Goal: Information Seeking & Learning: Learn about a topic

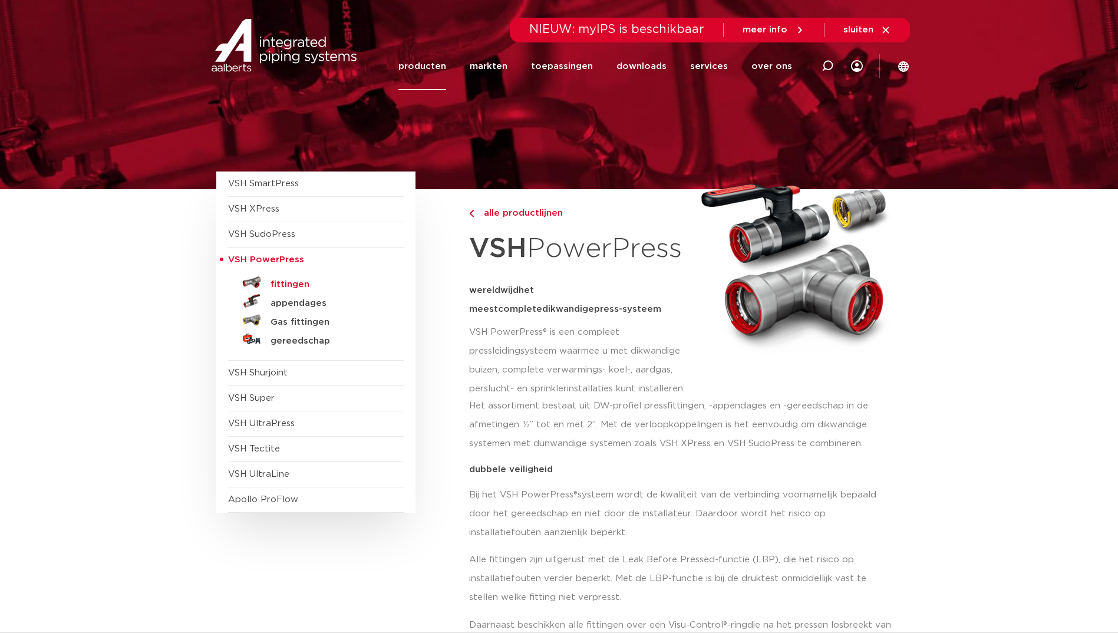
click at [302, 282] on h5 "fittingen" at bounding box center [329, 284] width 117 height 11
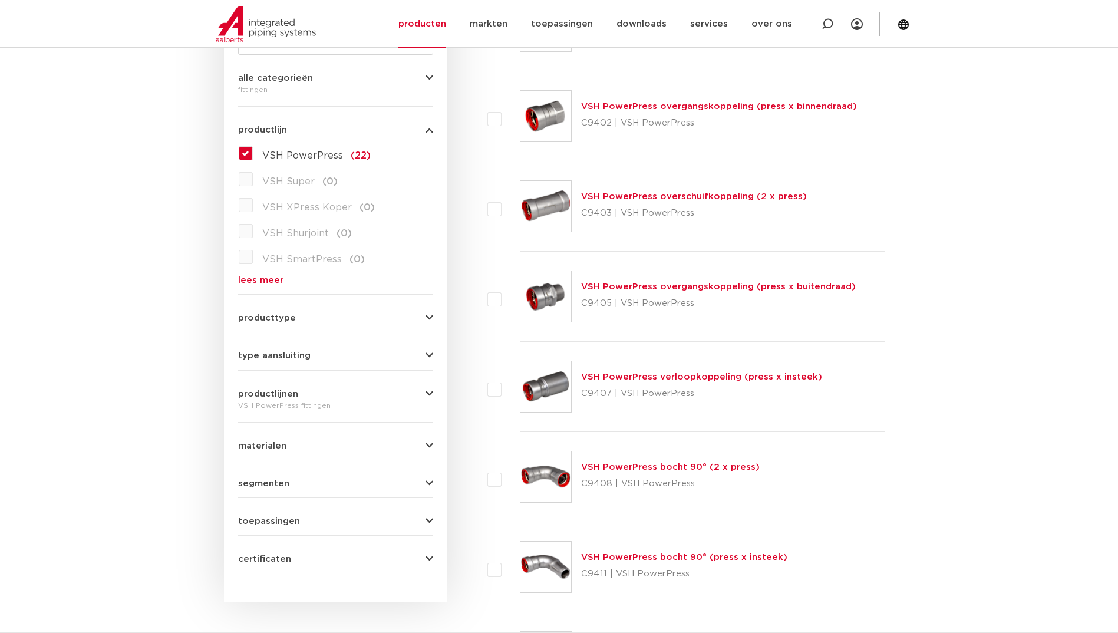
scroll to position [295, 0]
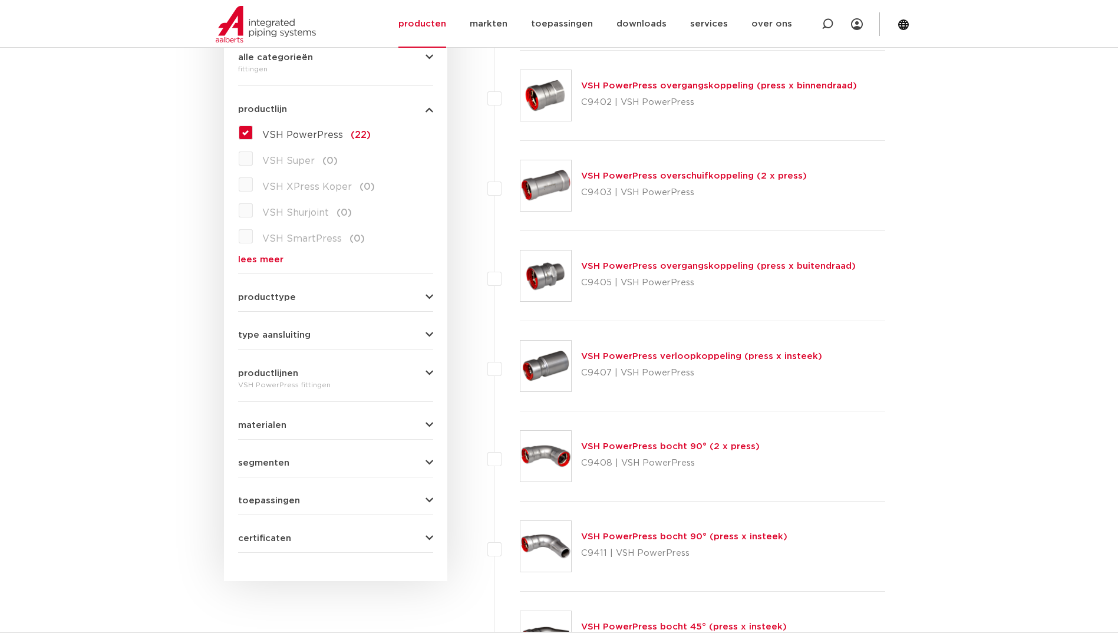
click at [687, 269] on link "VSH PowerPress overgangskoppeling (press x buitendraad)" at bounding box center [718, 266] width 275 height 9
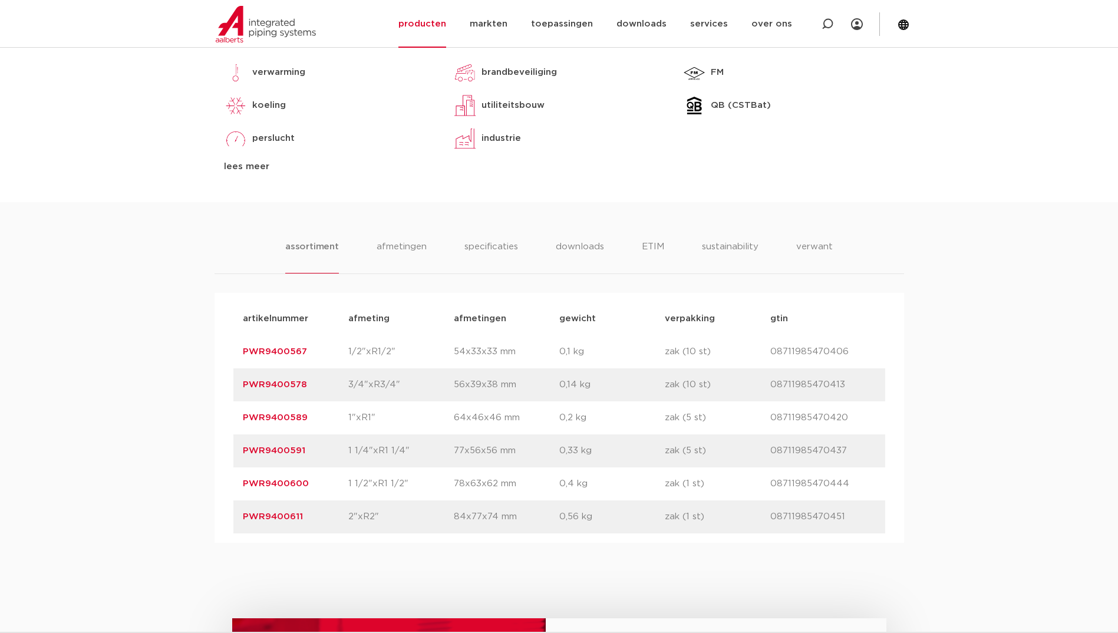
scroll to position [589, 0]
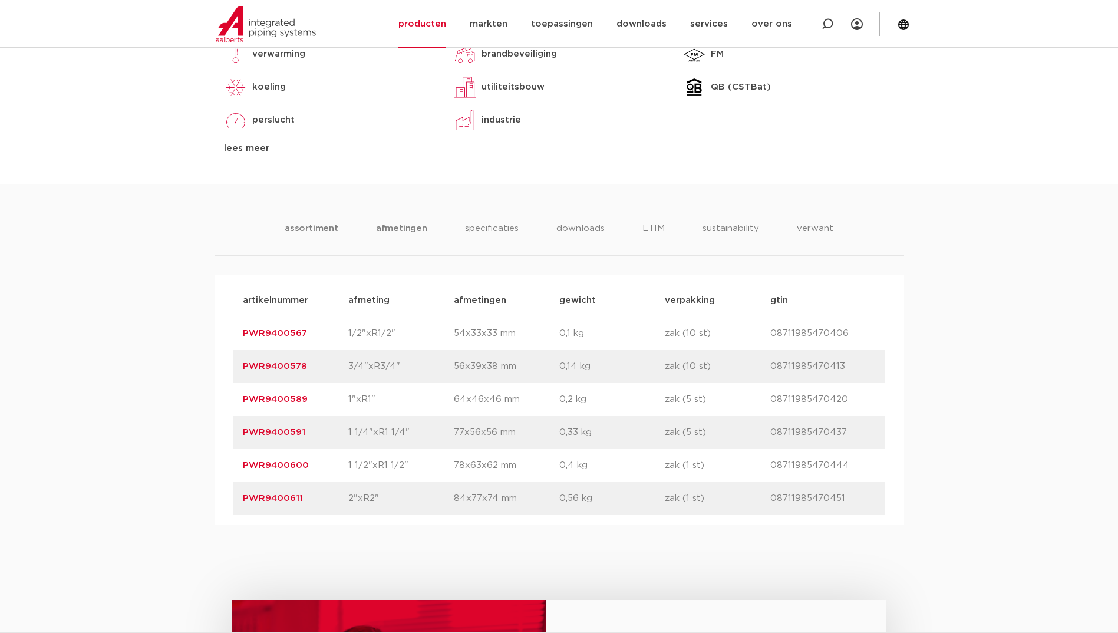
click at [409, 232] on li "afmetingen" at bounding box center [401, 239] width 51 height 34
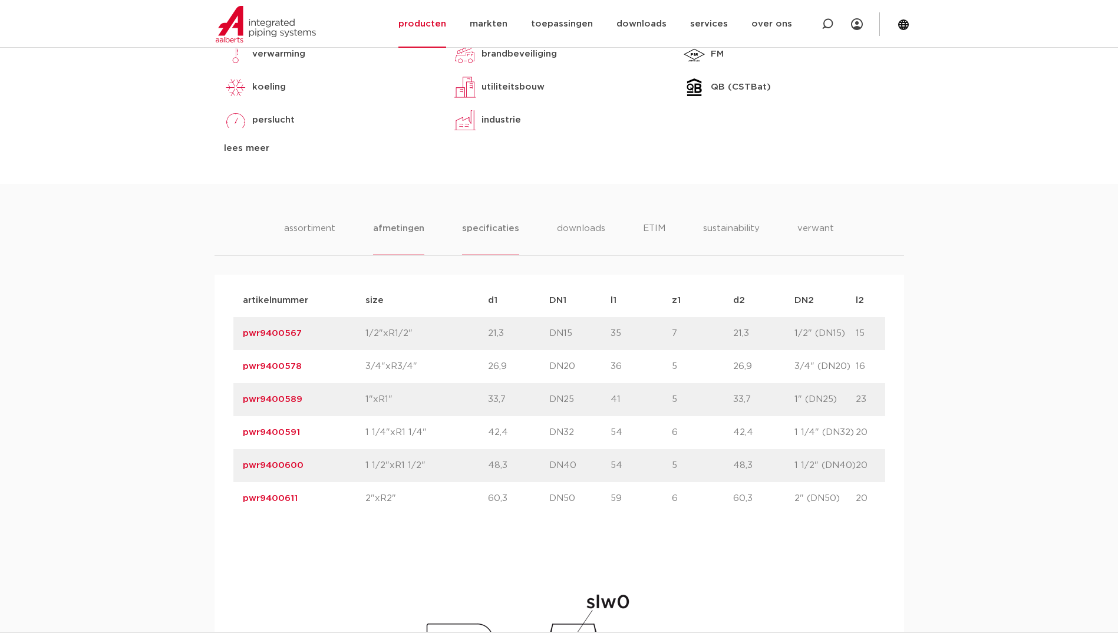
click at [483, 226] on li "specificaties" at bounding box center [490, 239] width 57 height 34
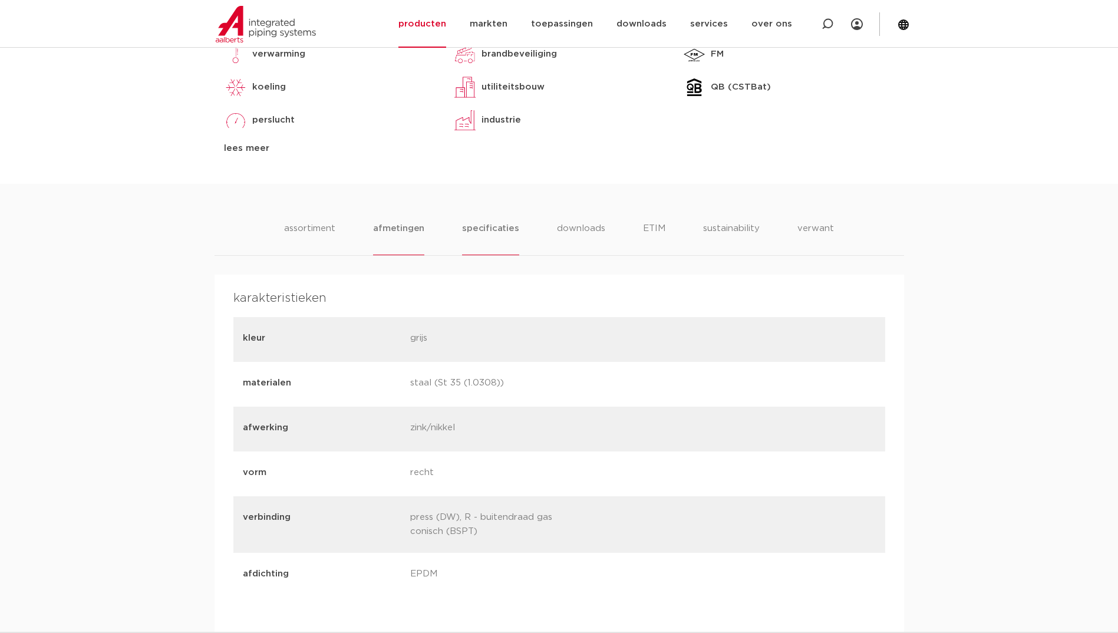
click at [411, 227] on li "afmetingen" at bounding box center [398, 239] width 51 height 34
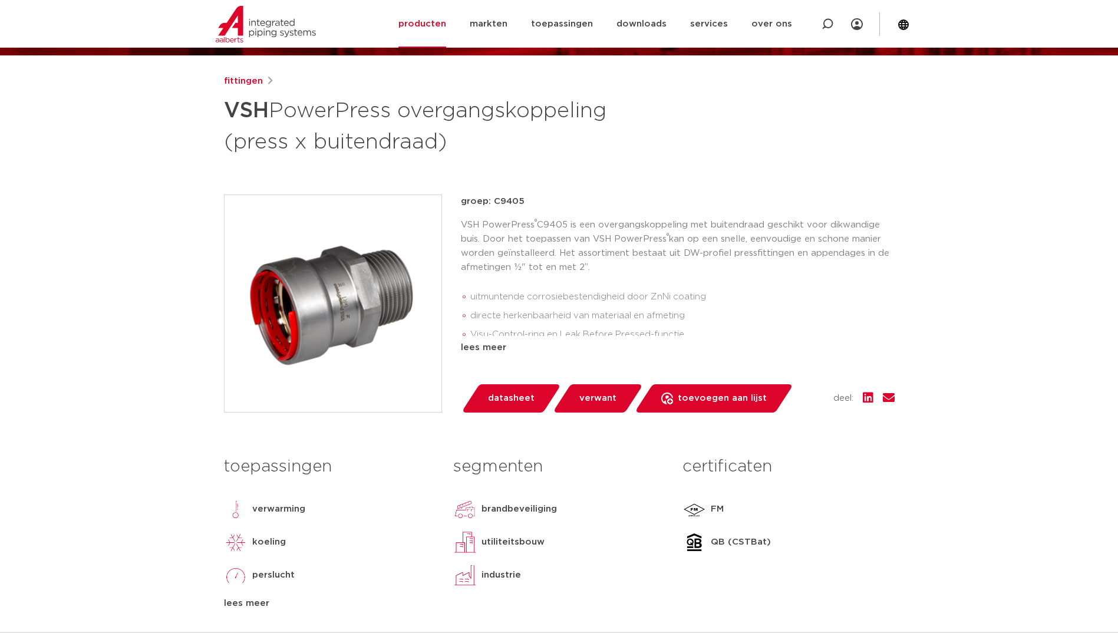
scroll to position [0, 0]
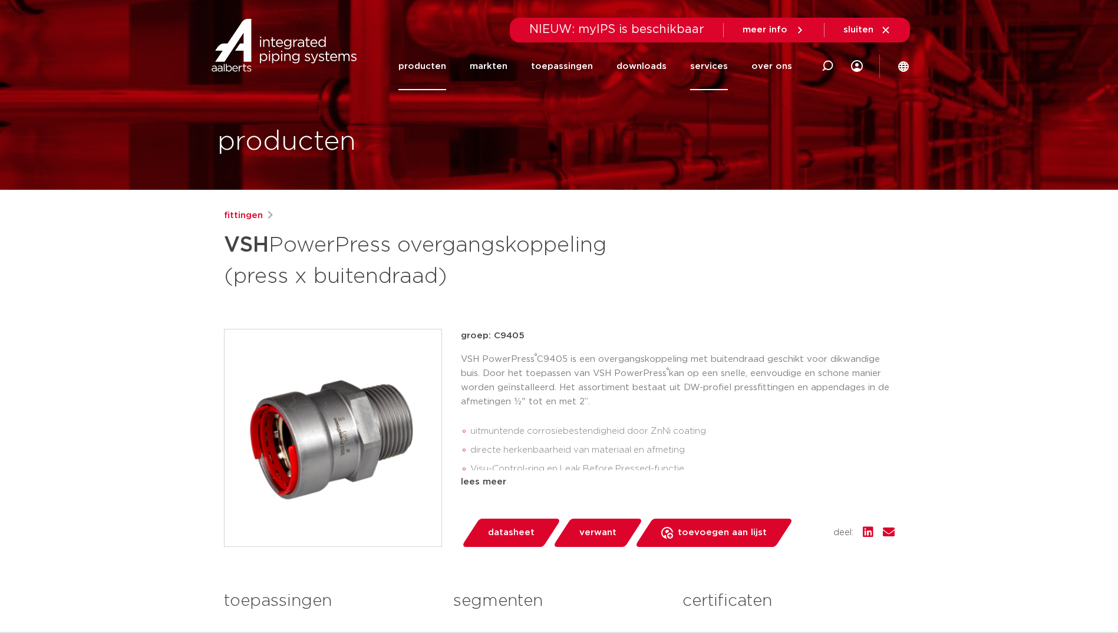
click at [718, 64] on link "services" at bounding box center [709, 66] width 38 height 48
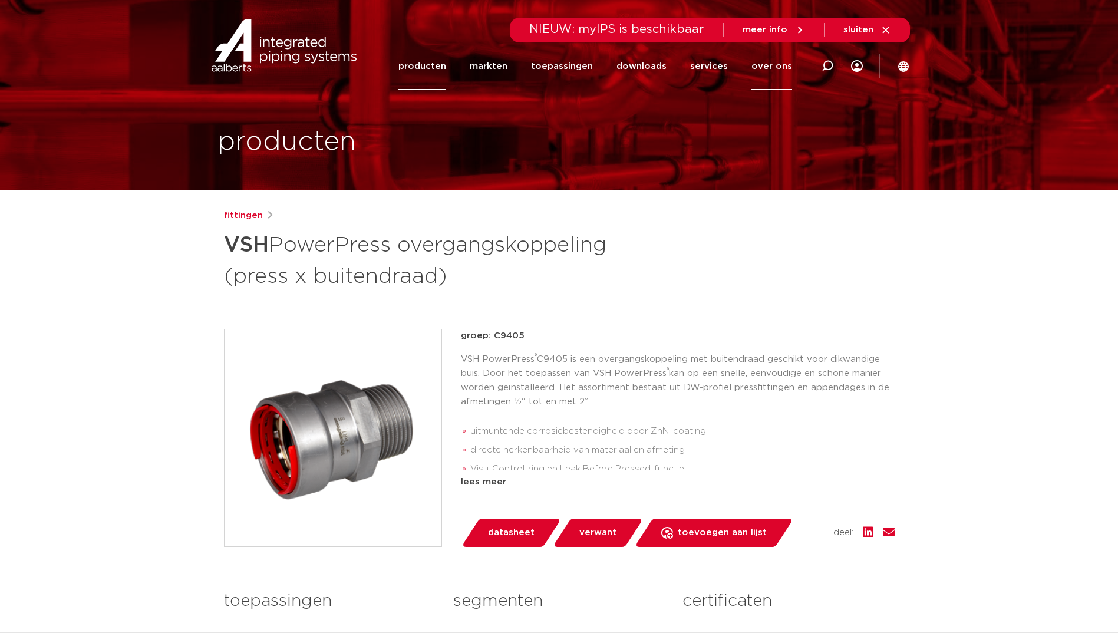
click at [766, 68] on link "over ons" at bounding box center [771, 66] width 41 height 48
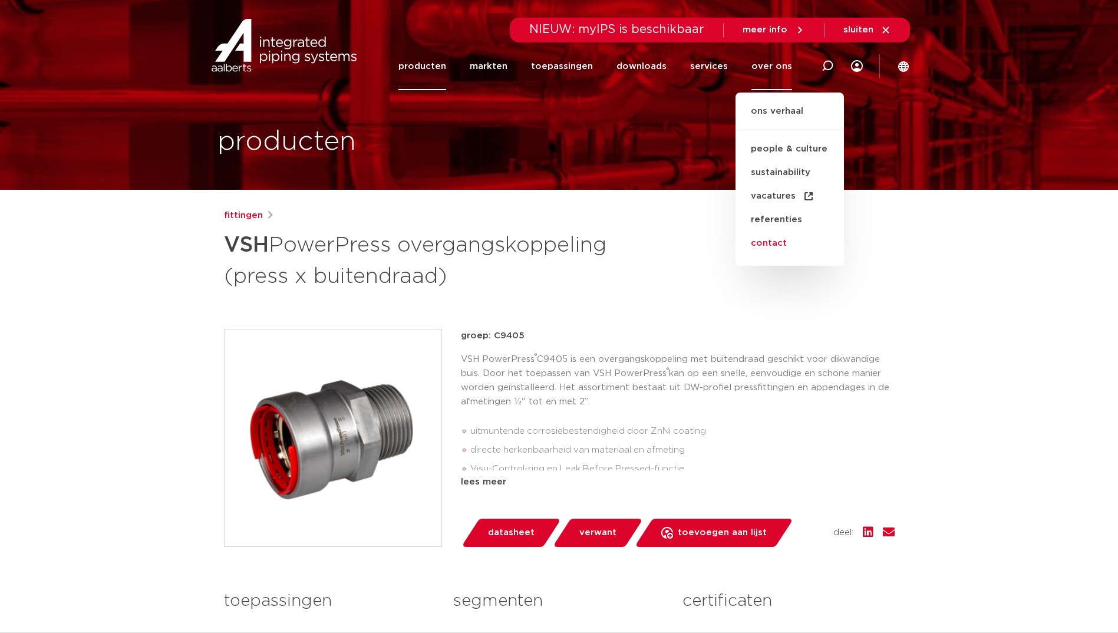
click at [780, 246] on link "contact" at bounding box center [790, 244] width 108 height 24
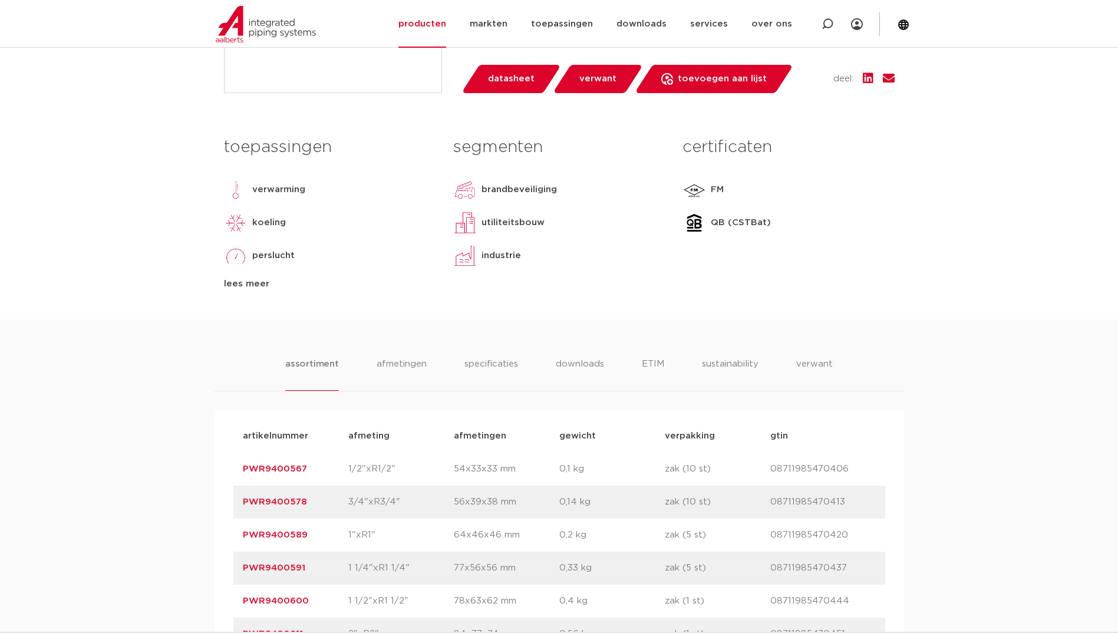
scroll to position [648, 0]
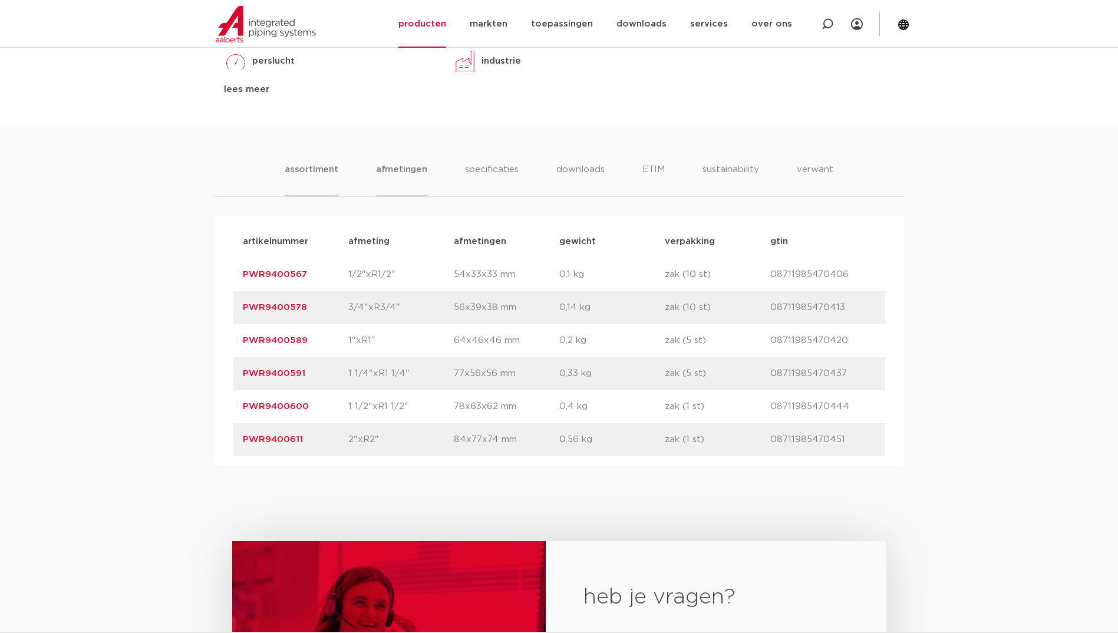
click at [424, 172] on li "afmetingen" at bounding box center [401, 180] width 51 height 34
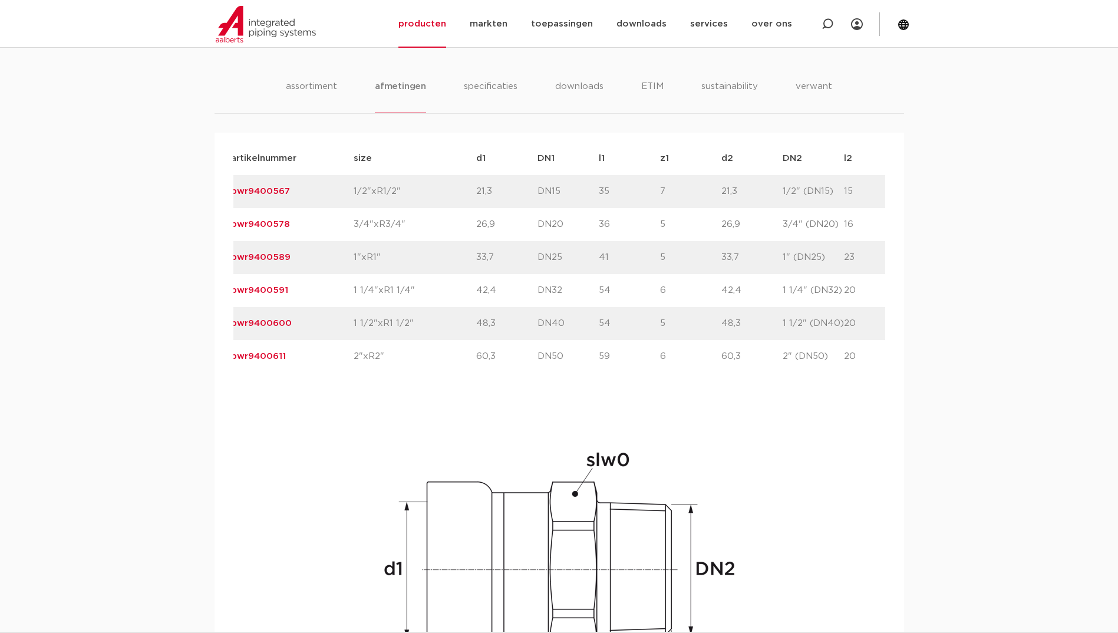
scroll to position [0, 0]
